Goal: Task Accomplishment & Management: Complete application form

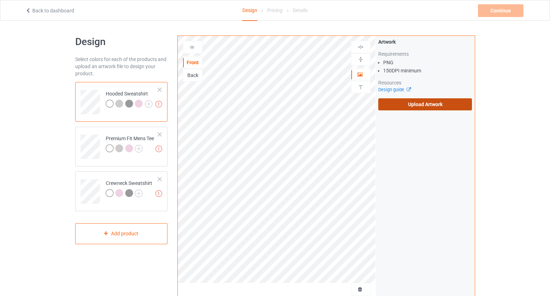
click at [435, 110] on label "Upload Artwork" at bounding box center [425, 104] width 94 height 12
click at [0, 0] on input "Upload Artwork" at bounding box center [0, 0] width 0 height 0
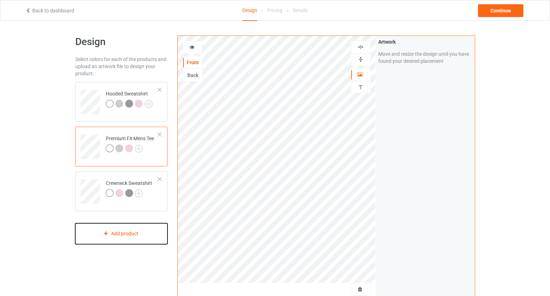
click at [118, 236] on div "Add product" at bounding box center [121, 233] width 93 height 21
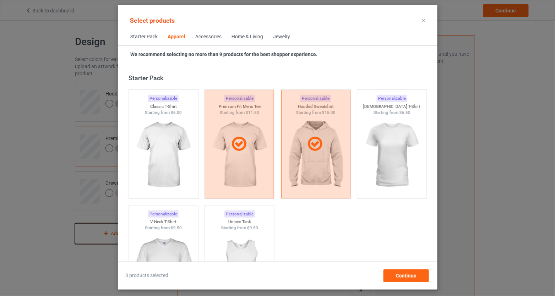
scroll to position [264, 0]
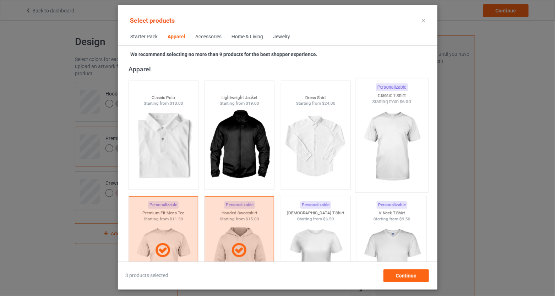
click at [368, 137] on img at bounding box center [391, 146] width 67 height 83
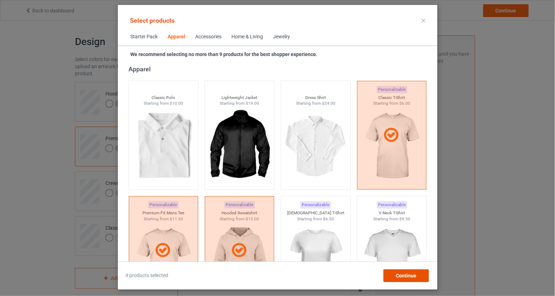
click at [405, 273] on span "Continue" at bounding box center [405, 276] width 21 height 6
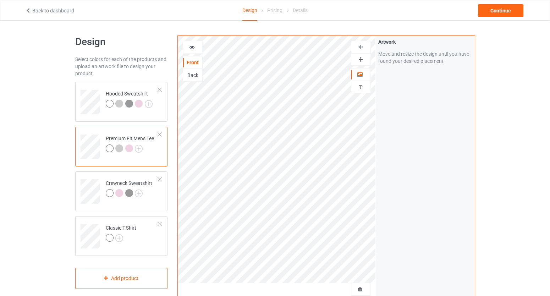
click at [192, 43] on div at bounding box center [193, 47] width 20 height 13
click at [192, 45] on icon at bounding box center [192, 46] width 6 height 5
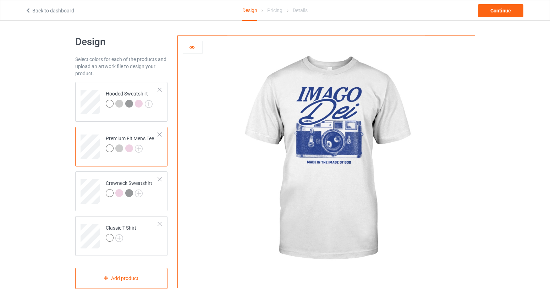
click at [192, 45] on icon at bounding box center [192, 46] width 6 height 5
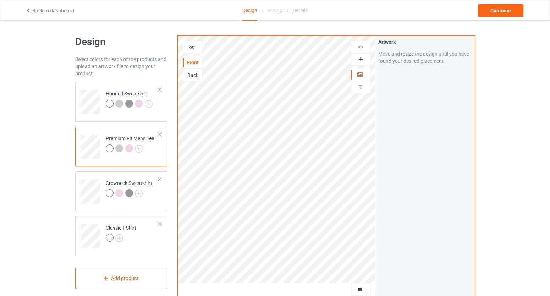
click at [188, 44] on div at bounding box center [192, 47] width 19 height 7
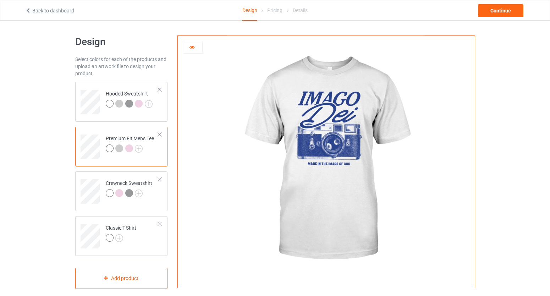
click at [195, 47] on icon at bounding box center [192, 46] width 6 height 5
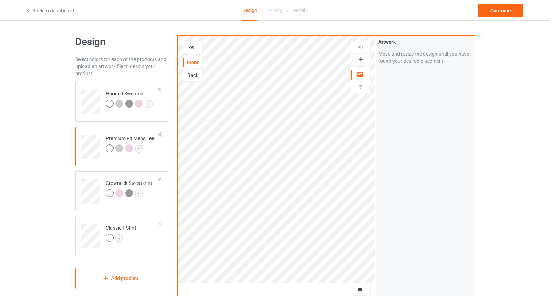
click at [199, 46] on div at bounding box center [192, 47] width 19 height 7
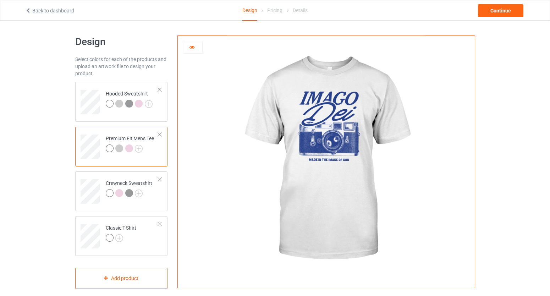
click at [116, 150] on div at bounding box center [119, 148] width 8 height 8
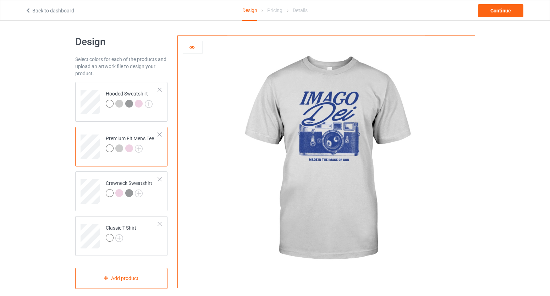
click at [128, 149] on div at bounding box center [129, 148] width 8 height 8
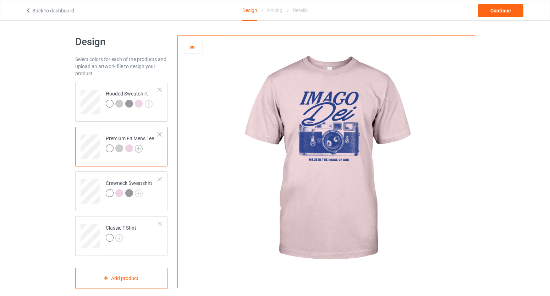
click at [140, 149] on img at bounding box center [139, 149] width 8 height 8
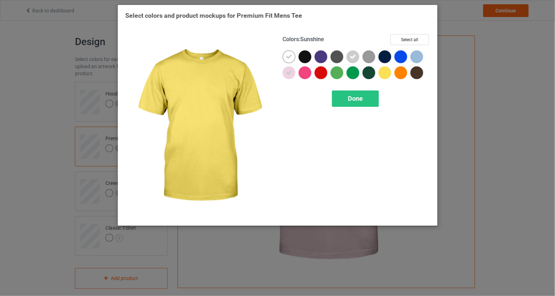
click at [389, 71] on div at bounding box center [384, 72] width 13 height 13
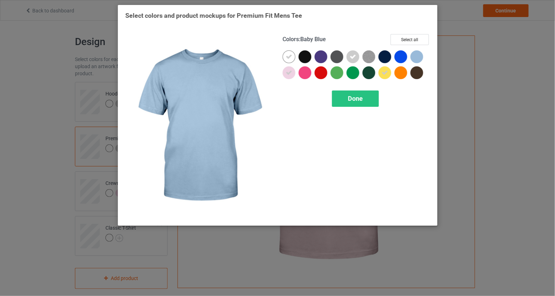
click at [418, 54] on div at bounding box center [416, 56] width 13 height 13
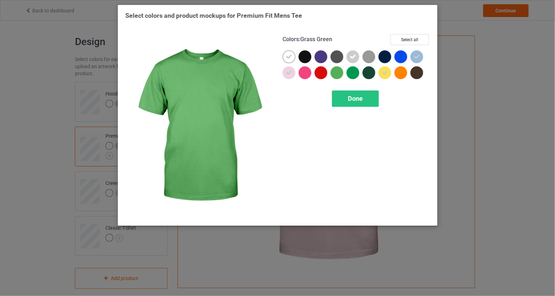
click at [351, 111] on div "Colors : Grass Green Select all Done" at bounding box center [355, 126] width 157 height 194
click at [352, 104] on div "Done" at bounding box center [355, 98] width 47 height 16
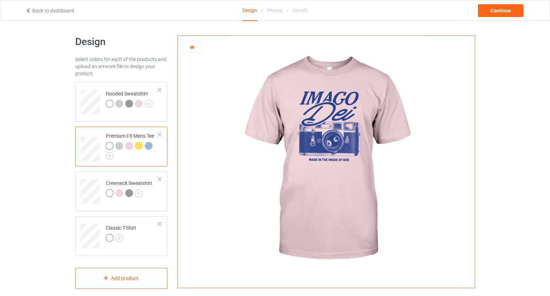
click at [137, 146] on div at bounding box center [139, 146] width 8 height 8
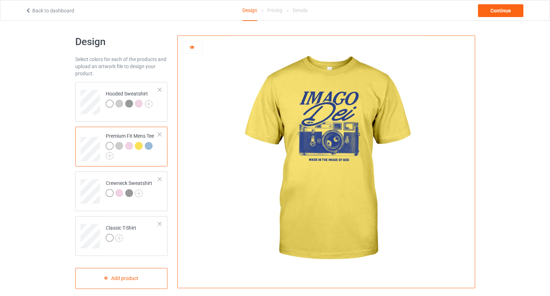
click at [147, 147] on div at bounding box center [149, 146] width 8 height 8
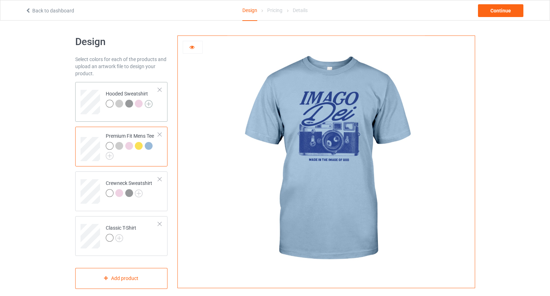
click at [151, 104] on img at bounding box center [149, 104] width 8 height 8
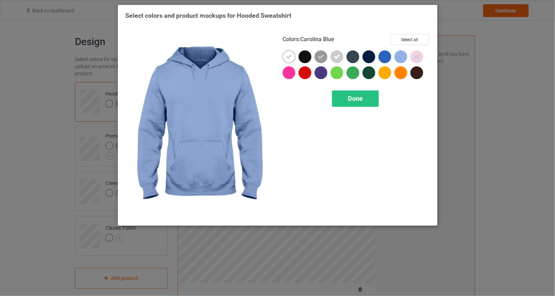
click at [400, 56] on div at bounding box center [400, 56] width 13 height 13
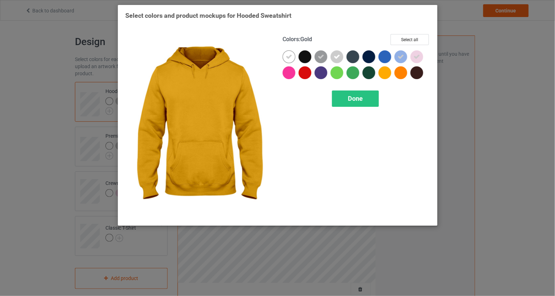
click at [386, 75] on div at bounding box center [384, 72] width 13 height 13
click at [345, 110] on div "Colors : Gold Select all Done" at bounding box center [355, 126] width 157 height 194
click at [352, 101] on div "Done" at bounding box center [355, 98] width 47 height 16
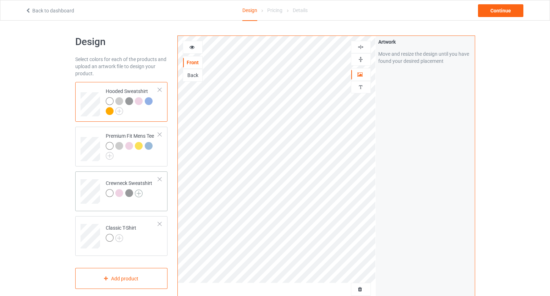
click at [141, 193] on img at bounding box center [139, 193] width 8 height 8
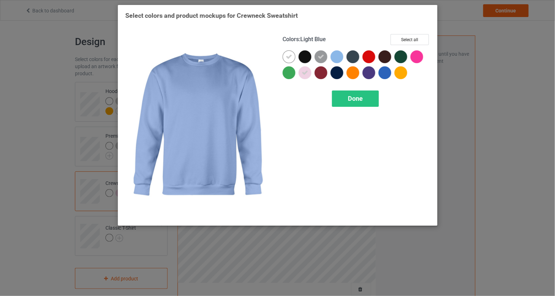
click at [338, 59] on div at bounding box center [336, 56] width 13 height 13
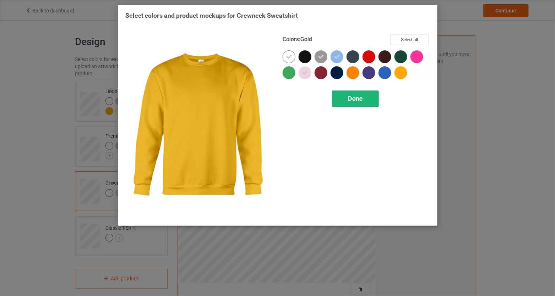
drag, startPoint x: 397, startPoint y: 72, endPoint x: 362, endPoint y: 91, distance: 40.3
click at [397, 72] on div at bounding box center [400, 72] width 13 height 13
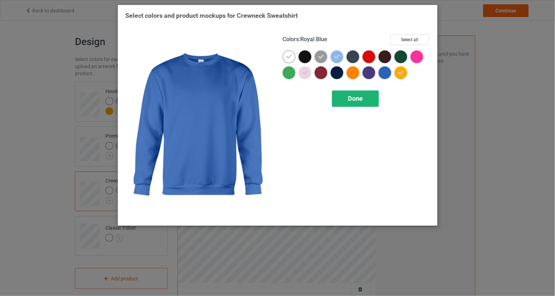
click at [354, 98] on span "Done" at bounding box center [355, 98] width 15 height 7
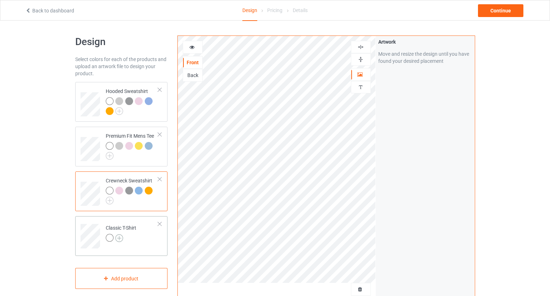
click at [119, 238] on img at bounding box center [119, 238] width 8 height 8
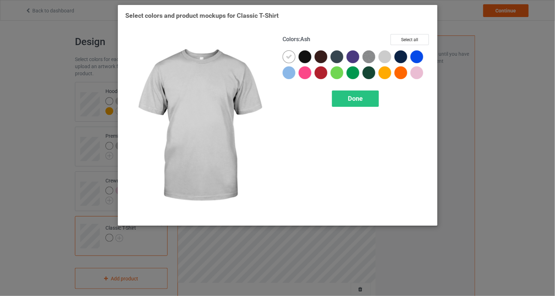
click at [389, 61] on div at bounding box center [384, 56] width 13 height 13
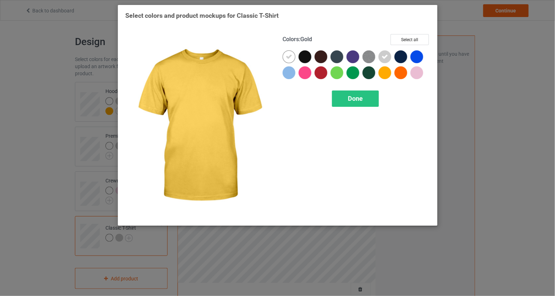
click at [382, 72] on div at bounding box center [384, 72] width 13 height 13
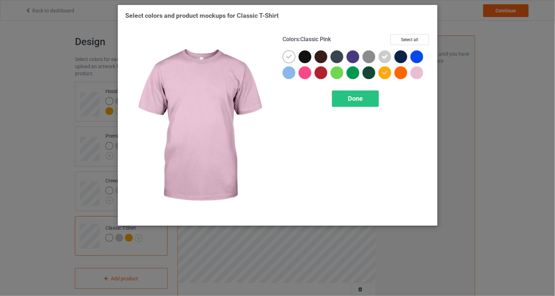
click at [412, 74] on div at bounding box center [416, 72] width 13 height 13
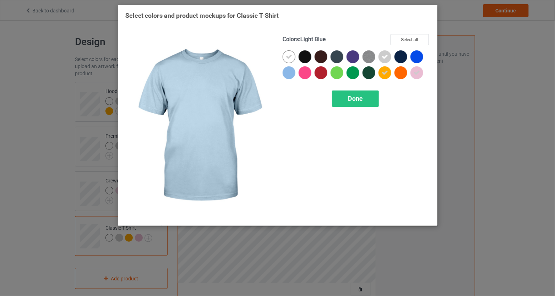
click at [285, 75] on div at bounding box center [288, 72] width 13 height 13
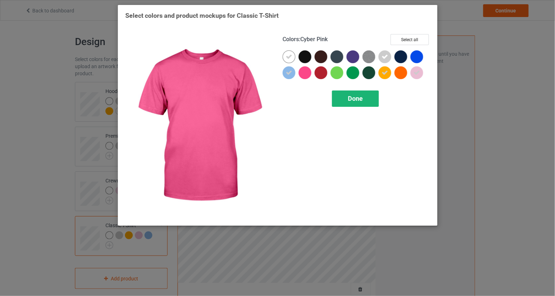
click at [340, 103] on div "Done" at bounding box center [355, 98] width 47 height 16
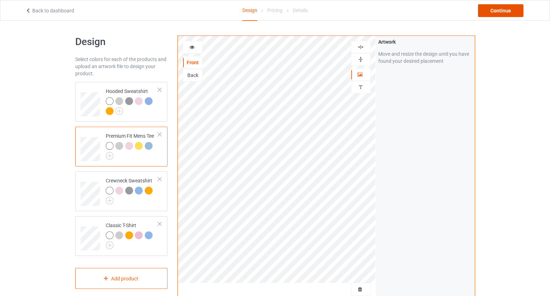
click at [505, 12] on div "Continue" at bounding box center [500, 10] width 45 height 13
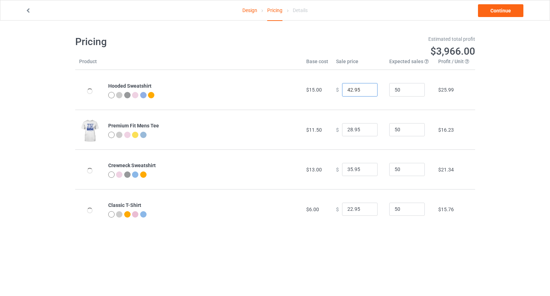
drag, startPoint x: 349, startPoint y: 89, endPoint x: 332, endPoint y: 91, distance: 16.5
click at [336, 91] on div "$ 42.95" at bounding box center [358, 89] width 45 height 13
type input "38.95"
click at [349, 130] on input "28.95" at bounding box center [359, 129] width 35 height 13
type input "23.95"
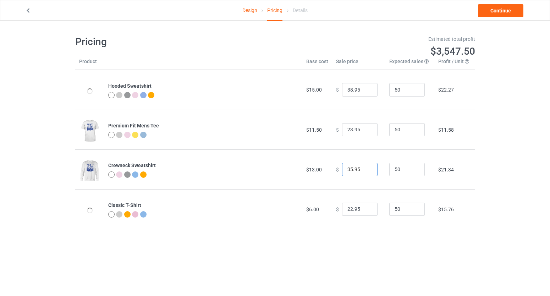
click at [347, 170] on input "35.95" at bounding box center [359, 169] width 35 height 13
type input "32.95"
drag, startPoint x: 344, startPoint y: 209, endPoint x: 349, endPoint y: 209, distance: 5.0
click at [349, 209] on input "22.95" at bounding box center [359, 209] width 35 height 13
type input "19.95"
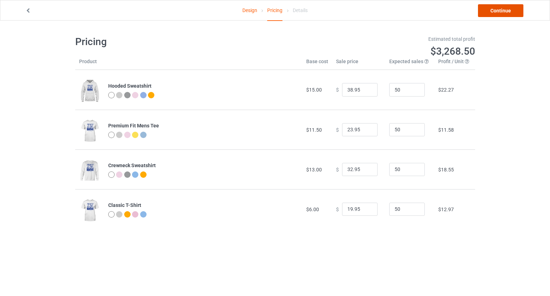
click at [503, 12] on link "Continue" at bounding box center [500, 10] width 45 height 13
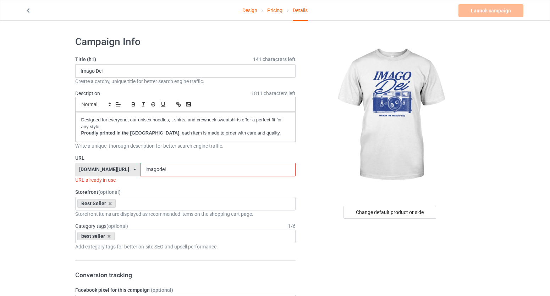
click at [209, 167] on input "imagodei" at bounding box center [217, 169] width 155 height 13
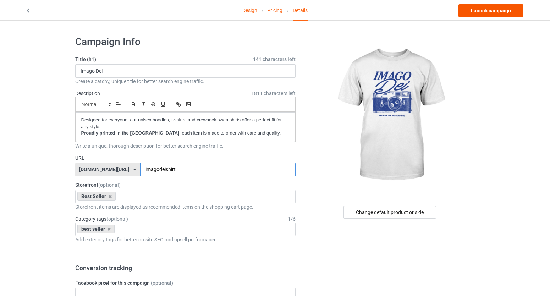
type input "imagodeishirt"
click at [485, 9] on link "Launch campaign" at bounding box center [490, 10] width 65 height 13
